Goal: Information Seeking & Learning: Learn about a topic

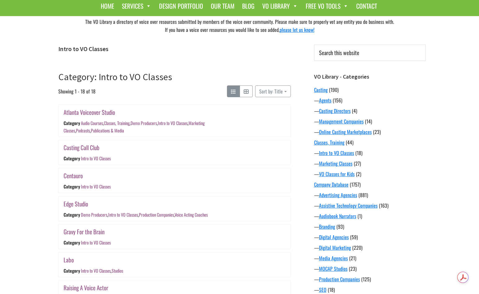
scroll to position [38, 0]
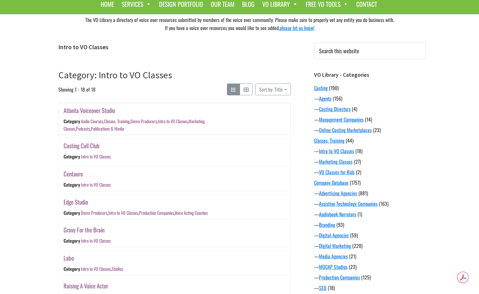
click at [180, 122] on link "Intro to VO Classes" at bounding box center [172, 121] width 30 height 7
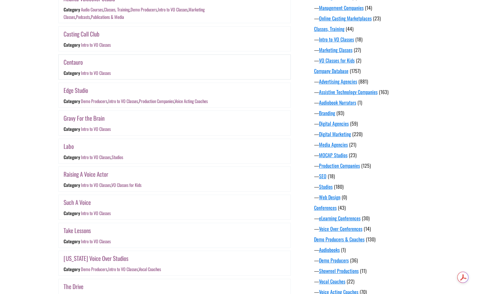
scroll to position [157, 0]
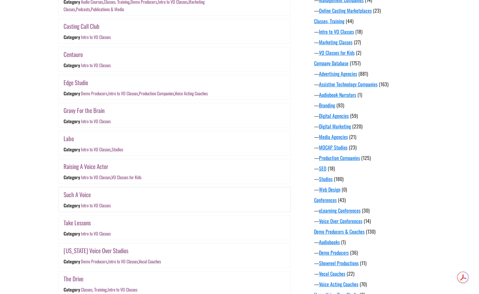
click at [82, 199] on link "Such A Voice" at bounding box center [77, 194] width 27 height 9
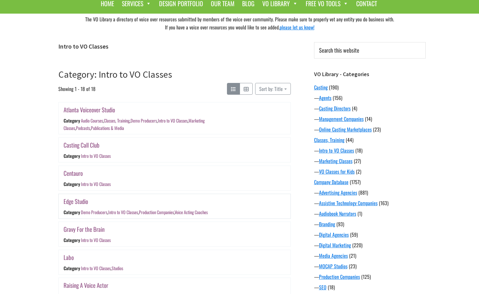
scroll to position [0, 0]
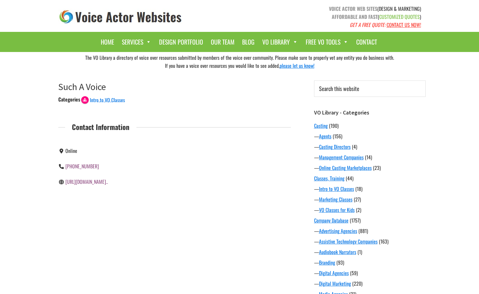
click at [102, 183] on link "[URL][DOMAIN_NAME].." at bounding box center [86, 181] width 42 height 7
